Goal: Task Accomplishment & Management: Use online tool/utility

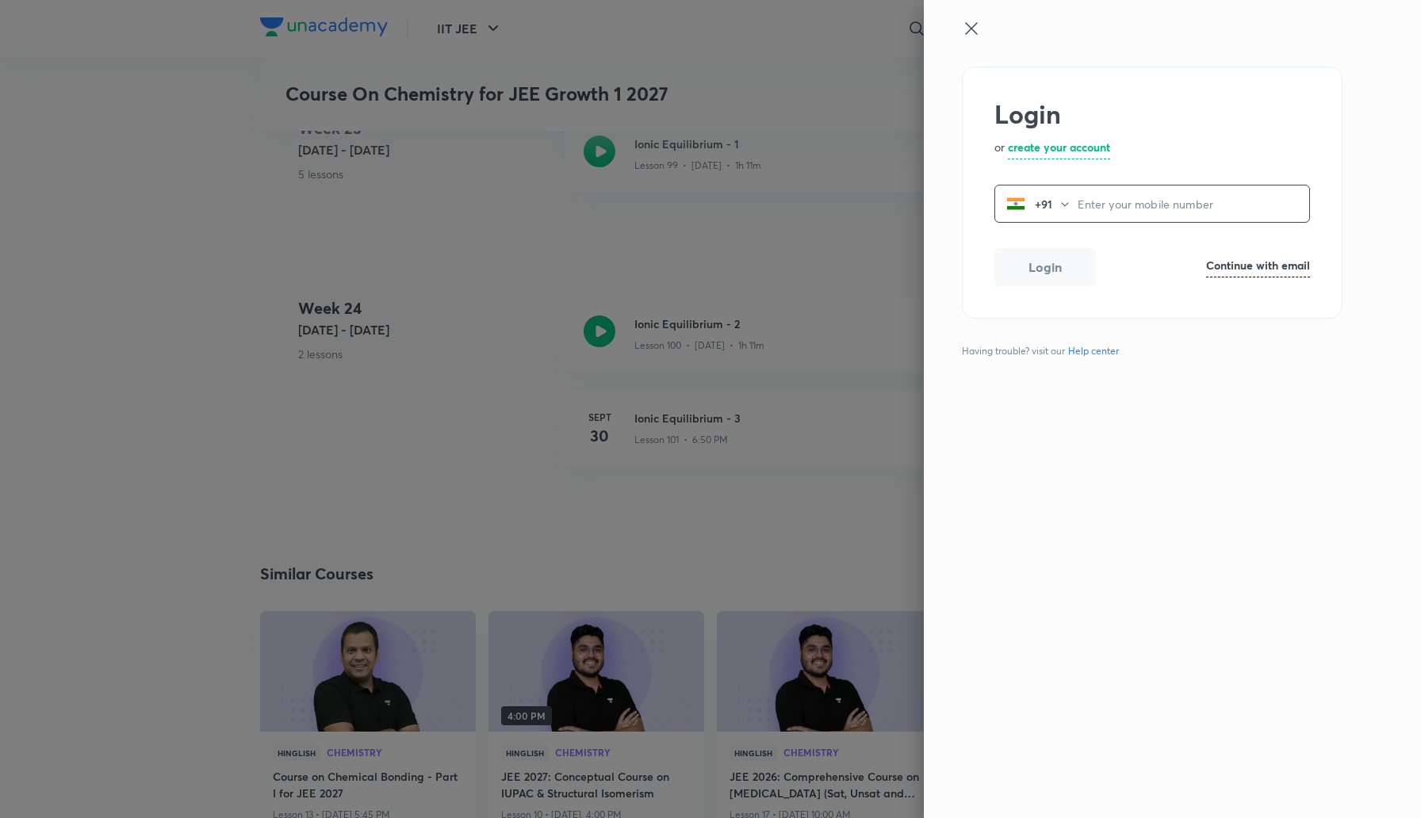
click at [1116, 201] on input "tel" at bounding box center [1194, 204] width 232 height 33
type input "2437182888"
click at [1028, 278] on button "Login" at bounding box center [1044, 266] width 101 height 38
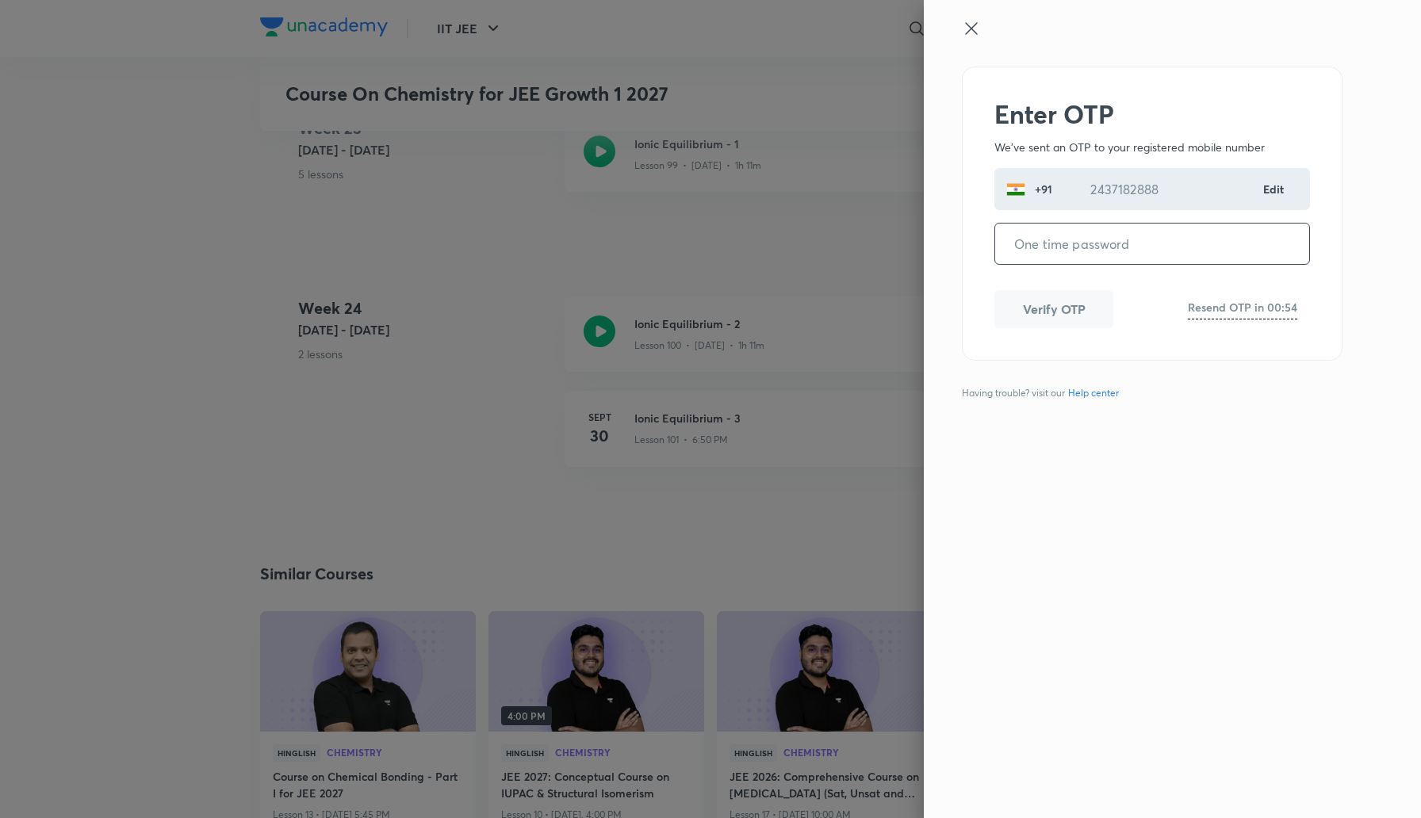
paste input "079592"
type input "079592"
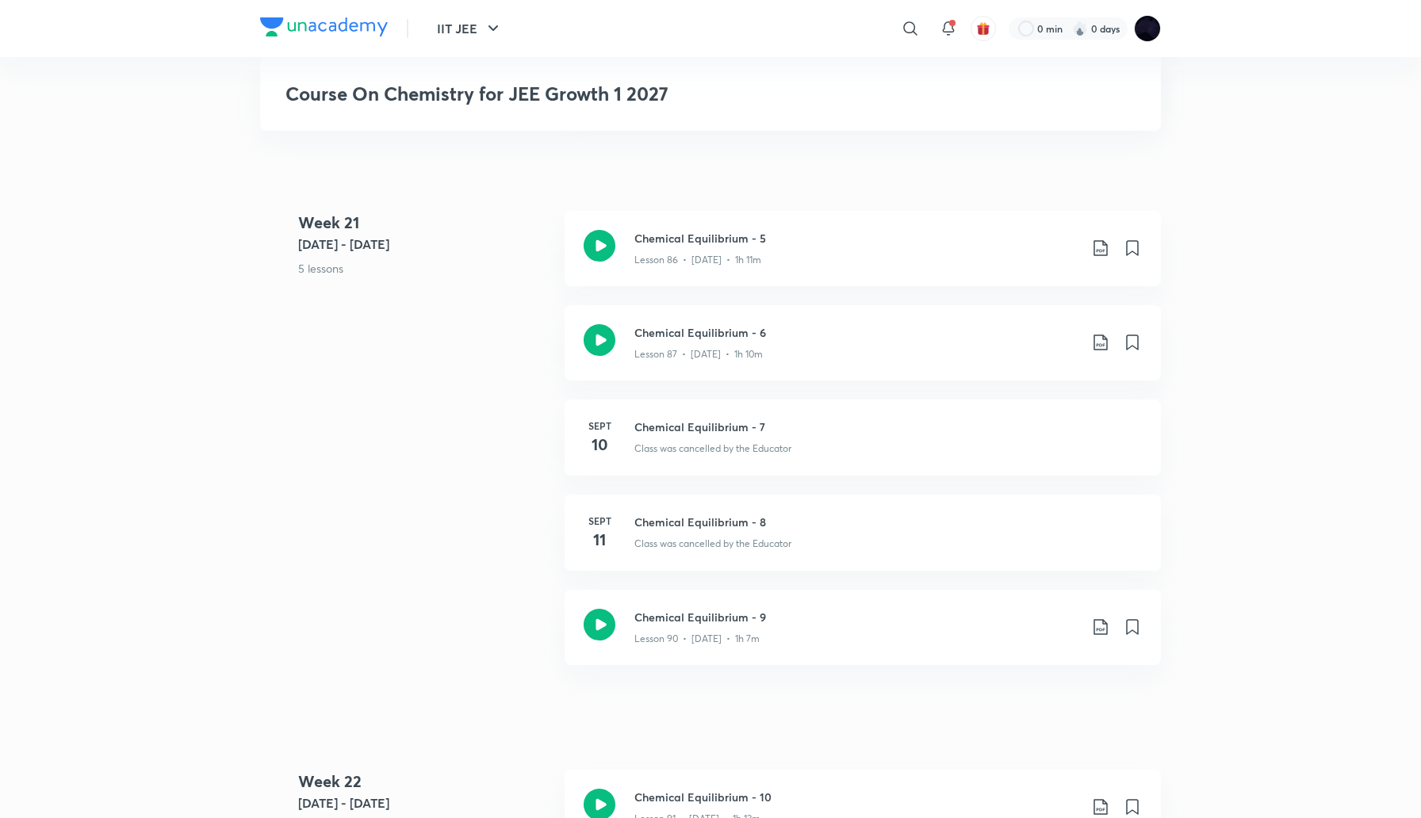
scroll to position [10208, 0]
